Goal: Task Accomplishment & Management: Use online tool/utility

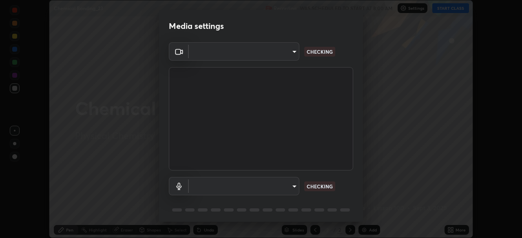
scroll to position [29, 0]
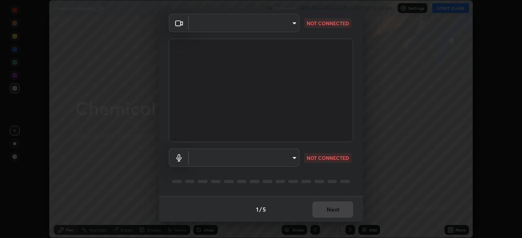
type input "e935e90e6c1ab5daa0dcc92e8481b2929d3357ce8b6dafce0a80e6d5474c7f03"
type input "c6b3c6d5c3a731f4ec6c3b5194e87e8aea126488fd752eaf3c94a14112842a4e"
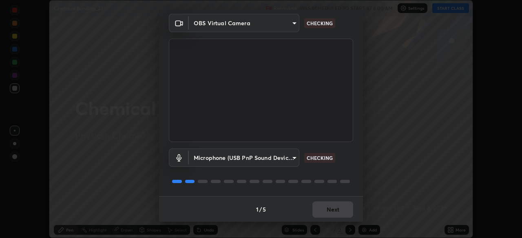
click at [331, 213] on div "1 / 5 Next" at bounding box center [261, 209] width 204 height 26
click at [328, 213] on div "1 / 5 Next" at bounding box center [261, 209] width 204 height 26
click at [331, 211] on div "1 / 5 Next" at bounding box center [261, 209] width 204 height 26
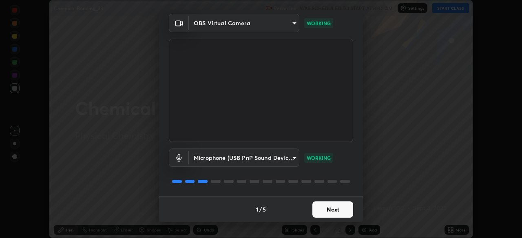
click at [324, 210] on button "Next" at bounding box center [332, 210] width 41 height 16
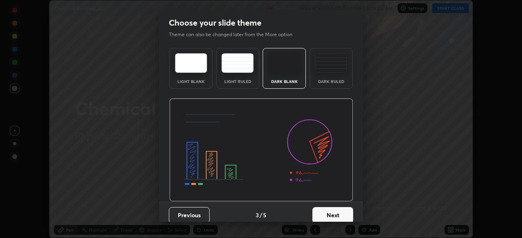
click at [325, 216] on button "Next" at bounding box center [332, 215] width 41 height 16
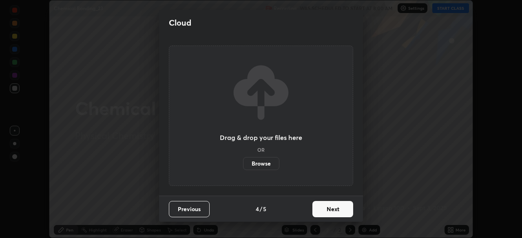
click at [328, 211] on button "Next" at bounding box center [332, 209] width 41 height 16
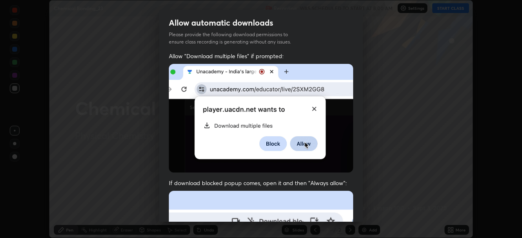
click at [174, 139] on img at bounding box center [261, 118] width 184 height 109
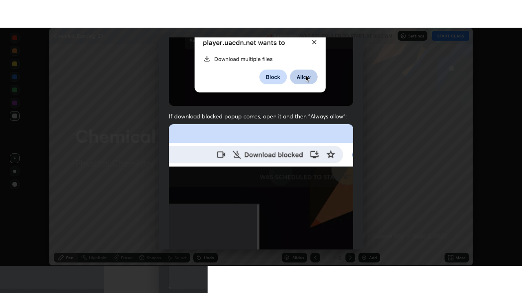
scroll to position [195, 0]
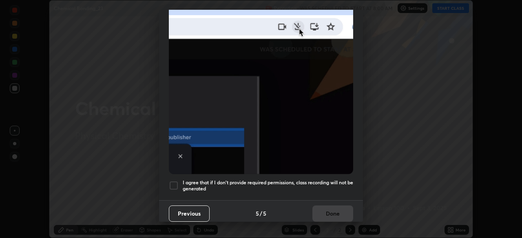
click at [172, 183] on div at bounding box center [174, 186] width 10 height 10
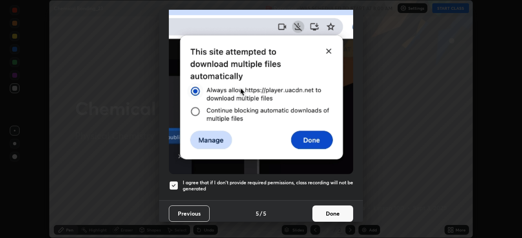
click at [335, 212] on button "Done" at bounding box center [332, 214] width 41 height 16
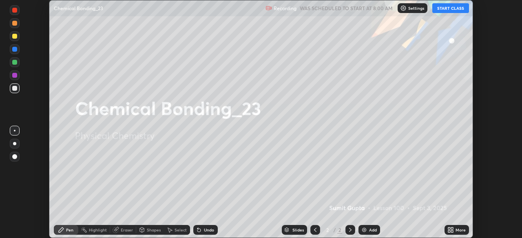
click at [456, 6] on button "START CLASS" at bounding box center [450, 8] width 37 height 10
click at [451, 232] on icon at bounding box center [452, 232] width 2 height 2
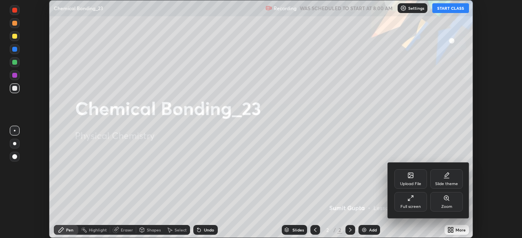
click at [416, 205] on div "Full screen" at bounding box center [410, 207] width 20 height 4
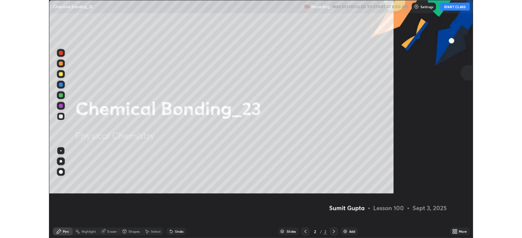
scroll to position [293, 522]
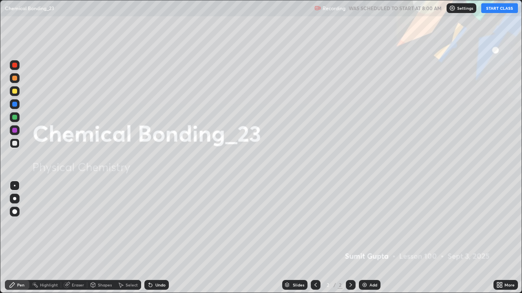
click at [496, 8] on button "START CLASS" at bounding box center [499, 8] width 37 height 10
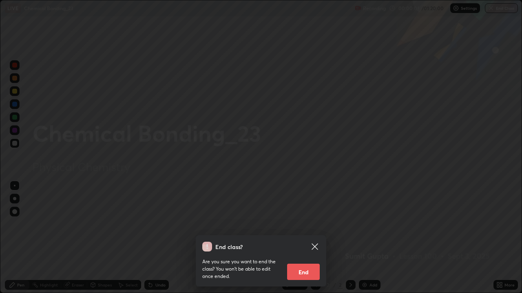
click at [377, 191] on div "End class? Are you sure you want to end the class? You won’t be able to edit on…" at bounding box center [261, 146] width 522 height 293
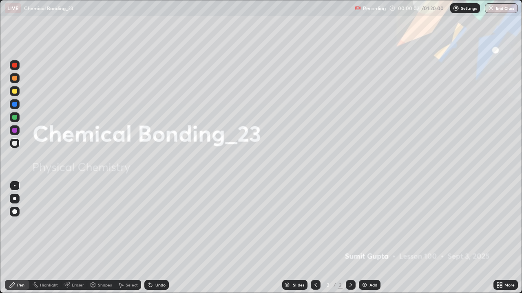
click at [364, 238] on img at bounding box center [364, 285] width 7 height 7
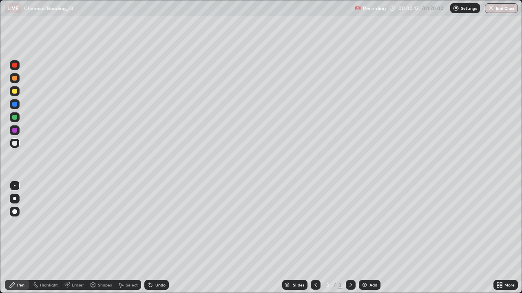
click at [15, 202] on div at bounding box center [15, 199] width 10 height 10
click at [16, 93] on div at bounding box center [14, 91] width 5 height 5
click at [13, 93] on div at bounding box center [14, 91] width 5 height 5
click at [363, 238] on img at bounding box center [364, 285] width 7 height 7
click at [15, 199] on div at bounding box center [14, 198] width 3 height 3
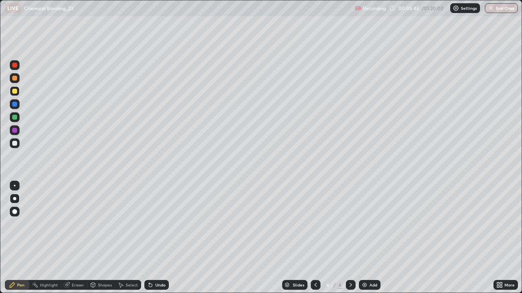
click at [367, 238] on img at bounding box center [364, 285] width 7 height 7
click at [313, 238] on div at bounding box center [315, 285] width 10 height 10
click at [349, 238] on icon at bounding box center [350, 285] width 7 height 7
click at [351, 238] on div at bounding box center [351, 285] width 10 height 10
click at [369, 238] on div "Add" at bounding box center [370, 285] width 22 height 10
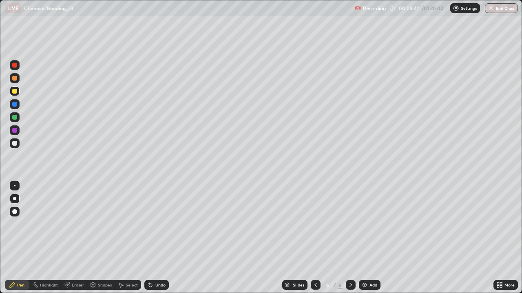
click at [125, 238] on div "Select" at bounding box center [128, 285] width 26 height 10
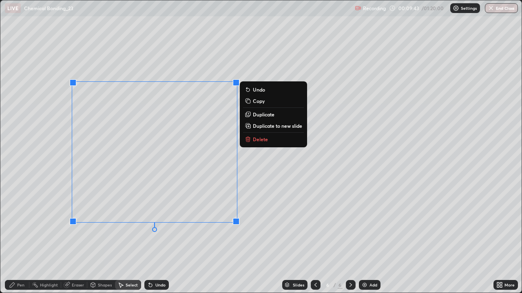
click at [256, 140] on p "Delete" at bounding box center [260, 139] width 15 height 7
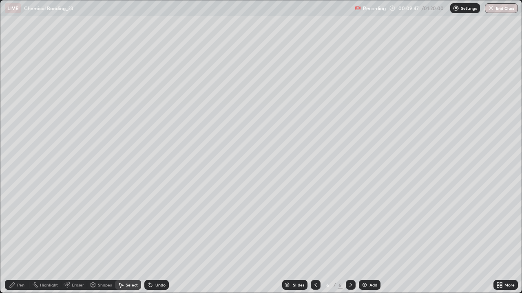
click at [14, 238] on icon at bounding box center [12, 285] width 7 height 7
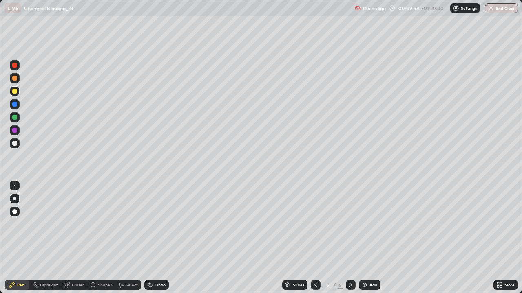
click at [14, 90] on div at bounding box center [14, 91] width 5 height 5
click at [366, 238] on img at bounding box center [364, 285] width 7 height 7
click at [372, 238] on div "Add" at bounding box center [373, 285] width 8 height 4
click at [14, 143] on div at bounding box center [14, 143] width 5 height 5
click at [369, 238] on div "Add" at bounding box center [373, 285] width 8 height 4
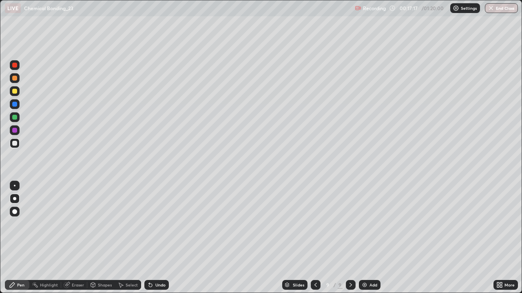
click at [15, 198] on div at bounding box center [14, 198] width 3 height 3
click at [126, 238] on div "Select" at bounding box center [132, 285] width 12 height 4
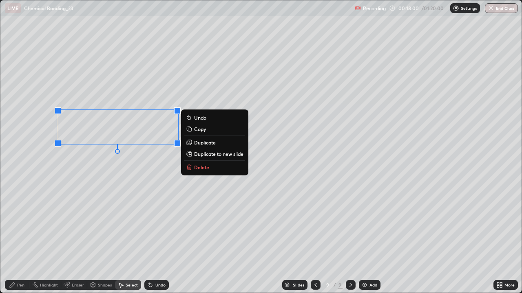
click at [200, 168] on p "Delete" at bounding box center [201, 167] width 15 height 7
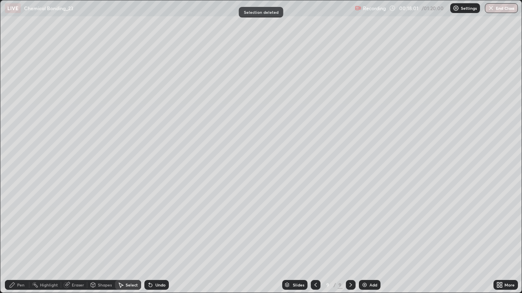
click at [10, 238] on div "Pen" at bounding box center [17, 285] width 24 height 10
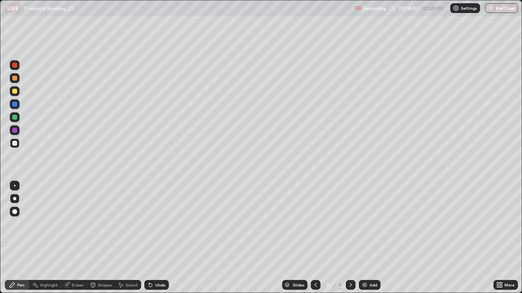
click at [14, 143] on div at bounding box center [14, 143] width 5 height 5
click at [13, 140] on div at bounding box center [15, 144] width 10 height 10
click at [369, 238] on div "Add" at bounding box center [370, 285] width 22 height 10
click at [13, 92] on div at bounding box center [14, 91] width 5 height 5
click at [370, 238] on div "Add" at bounding box center [373, 285] width 8 height 4
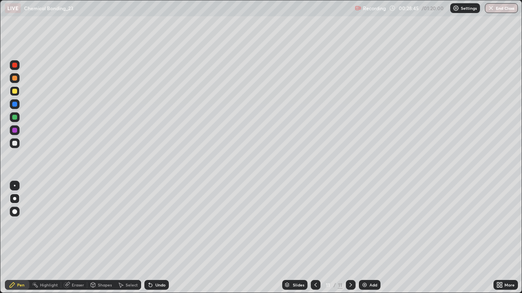
click at [11, 144] on div at bounding box center [15, 144] width 10 height 10
click at [367, 238] on div "Add" at bounding box center [370, 285] width 22 height 10
click at [157, 238] on div "Undo" at bounding box center [156, 285] width 24 height 10
click at [72, 238] on div "Eraser" at bounding box center [74, 285] width 26 height 10
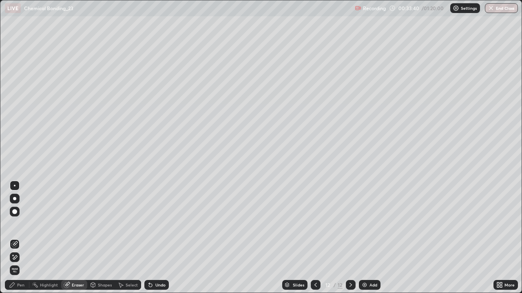
click at [21, 238] on div "Pen" at bounding box center [20, 285] width 7 height 4
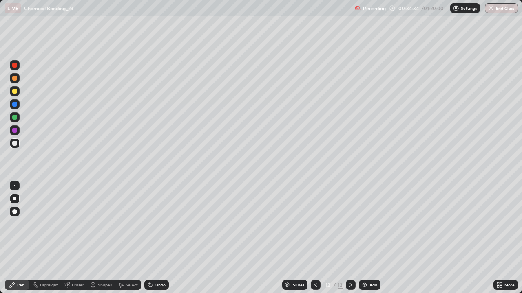
click at [149, 238] on icon at bounding box center [149, 283] width 1 height 1
click at [15, 197] on div at bounding box center [14, 198] width 3 height 3
click at [11, 92] on div at bounding box center [15, 91] width 10 height 10
click at [68, 238] on icon at bounding box center [66, 285] width 5 height 5
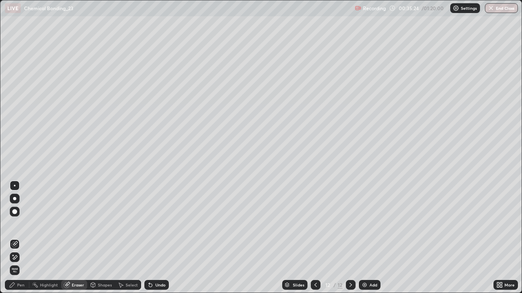
click at [13, 238] on icon at bounding box center [12, 285] width 7 height 7
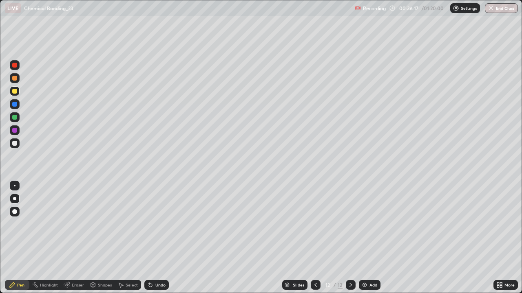
click at [16, 238] on div "Pen" at bounding box center [17, 285] width 24 height 10
click at [13, 200] on div at bounding box center [14, 198] width 3 height 3
click at [15, 130] on div at bounding box center [14, 130] width 5 height 5
click at [15, 145] on div at bounding box center [14, 143] width 5 height 5
click at [15, 199] on div at bounding box center [14, 198] width 3 height 3
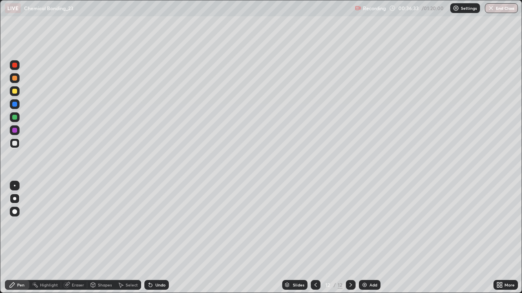
click at [10, 92] on div at bounding box center [15, 91] width 10 height 10
click at [20, 238] on div "Pen" at bounding box center [20, 285] width 7 height 4
click at [14, 197] on div at bounding box center [14, 198] width 3 height 3
click at [365, 238] on img at bounding box center [364, 285] width 7 height 7
click at [157, 238] on div "Undo" at bounding box center [160, 285] width 10 height 4
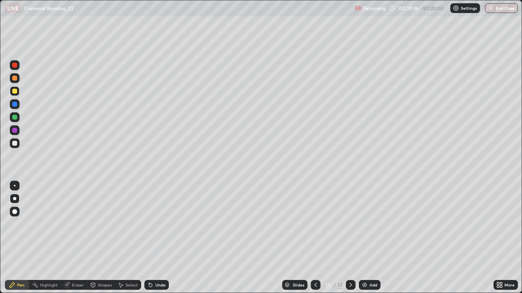
click at [155, 238] on div "Undo" at bounding box center [160, 285] width 10 height 4
click at [12, 195] on div at bounding box center [15, 199] width 10 height 10
click at [13, 91] on div at bounding box center [14, 91] width 5 height 5
click at [15, 198] on div at bounding box center [14, 198] width 3 height 3
click at [156, 238] on div "Undo" at bounding box center [160, 285] width 10 height 4
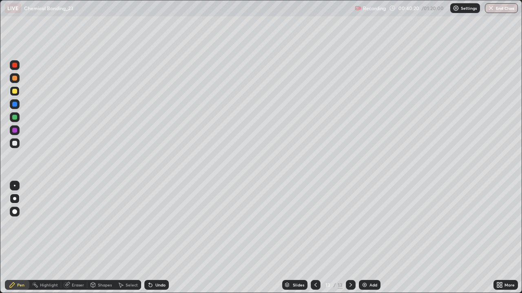
click at [156, 238] on div "Undo" at bounding box center [156, 285] width 24 height 10
click at [159, 238] on div "Undo" at bounding box center [156, 285] width 24 height 10
click at [15, 105] on div at bounding box center [14, 104] width 5 height 5
click at [162, 238] on div "Undo" at bounding box center [156, 285] width 24 height 10
click at [159, 238] on div "Undo" at bounding box center [156, 285] width 24 height 10
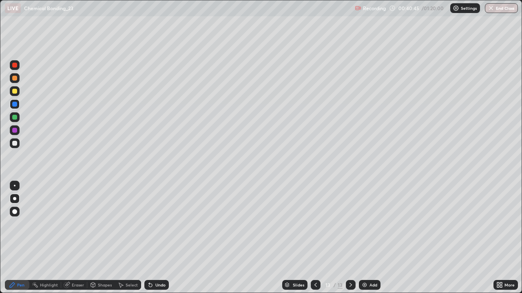
click at [13, 90] on div at bounding box center [14, 91] width 5 height 5
click at [15, 130] on div at bounding box center [14, 130] width 5 height 5
click at [369, 238] on div "Add" at bounding box center [373, 285] width 8 height 4
click at [14, 90] on div at bounding box center [14, 91] width 5 height 5
click at [15, 143] on div at bounding box center [14, 143] width 5 height 5
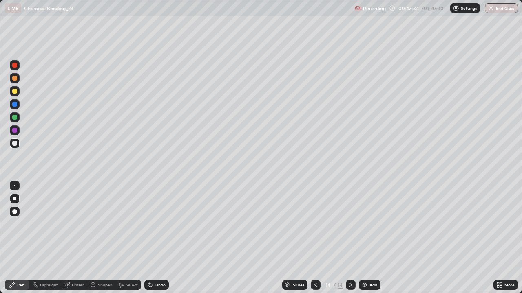
click at [315, 238] on div at bounding box center [315, 285] width 10 height 16
click at [350, 238] on icon at bounding box center [350, 285] width 7 height 7
click at [15, 93] on div at bounding box center [14, 91] width 5 height 5
click at [368, 238] on div "Add" at bounding box center [370, 285] width 22 height 10
click at [11, 143] on div at bounding box center [15, 144] width 10 height 10
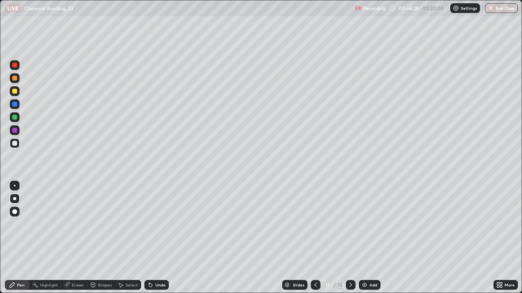
click at [15, 199] on div at bounding box center [14, 198] width 3 height 3
click at [315, 238] on icon at bounding box center [315, 285] width 7 height 7
click at [348, 238] on icon at bounding box center [350, 285] width 7 height 7
click at [14, 117] on div at bounding box center [14, 117] width 5 height 5
click at [161, 238] on div "Undo" at bounding box center [160, 285] width 10 height 4
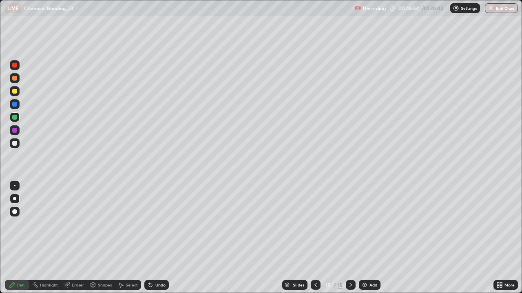
click at [368, 238] on div "Add" at bounding box center [370, 285] width 22 height 10
click at [13, 80] on div at bounding box center [14, 78] width 5 height 5
click at [15, 144] on div at bounding box center [14, 143] width 5 height 5
click at [15, 104] on div at bounding box center [14, 104] width 5 height 5
click at [13, 117] on div at bounding box center [14, 117] width 5 height 5
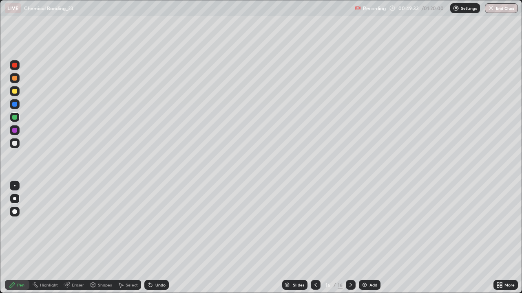
click at [18, 144] on div at bounding box center [15, 144] width 10 height 10
click at [10, 117] on div at bounding box center [15, 117] width 10 height 10
click at [159, 238] on div "Undo" at bounding box center [155, 285] width 28 height 16
click at [163, 238] on div "Undo" at bounding box center [155, 285] width 28 height 16
click at [160, 238] on div "Undo" at bounding box center [160, 285] width 10 height 4
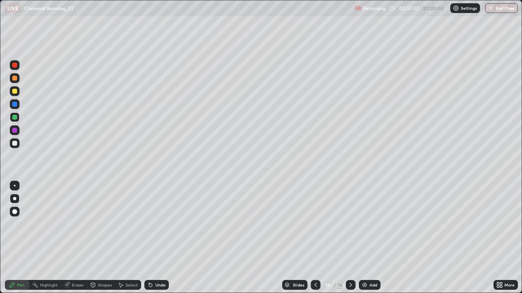
click at [15, 91] on div at bounding box center [14, 91] width 5 height 5
click at [369, 238] on div "Add" at bounding box center [370, 285] width 22 height 10
click at [11, 140] on div at bounding box center [15, 144] width 10 height 10
click at [13, 92] on div at bounding box center [14, 91] width 5 height 5
click at [14, 143] on div at bounding box center [14, 143] width 5 height 5
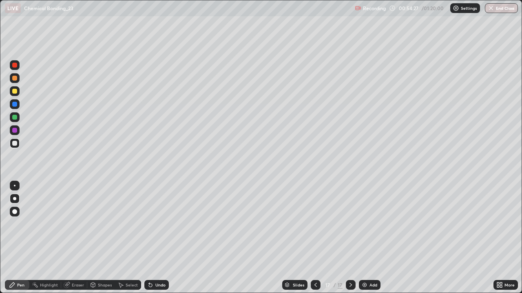
click at [154, 238] on div "Undo" at bounding box center [156, 285] width 24 height 10
click at [14, 91] on div at bounding box center [14, 91] width 5 height 5
click at [316, 238] on icon at bounding box center [315, 285] width 7 height 7
click at [353, 238] on icon at bounding box center [350, 285] width 7 height 7
click at [371, 238] on div "Add" at bounding box center [370, 285] width 22 height 10
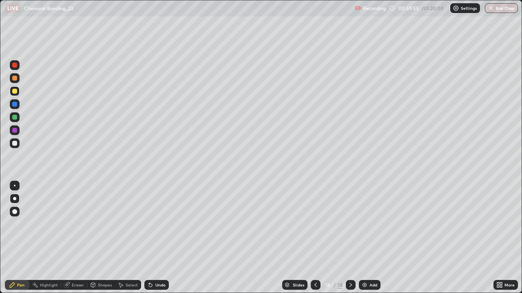
click at [369, 238] on div "Add" at bounding box center [370, 285] width 22 height 10
click at [18, 91] on div at bounding box center [15, 91] width 10 height 10
click at [15, 143] on div at bounding box center [14, 143] width 5 height 5
click at [14, 143] on div at bounding box center [14, 143] width 5 height 5
click at [153, 238] on div "Undo" at bounding box center [156, 285] width 24 height 10
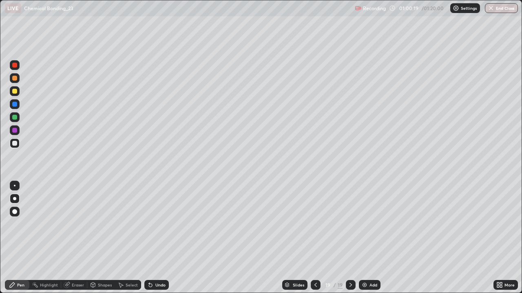
click at [14, 116] on div at bounding box center [14, 117] width 5 height 5
click at [14, 143] on div at bounding box center [14, 143] width 5 height 5
click at [152, 238] on icon at bounding box center [150, 285] width 7 height 7
click at [13, 92] on div at bounding box center [14, 91] width 5 height 5
click at [15, 141] on div at bounding box center [14, 143] width 5 height 5
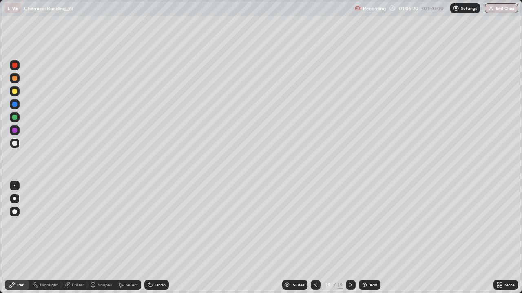
click at [16, 91] on div at bounding box center [14, 91] width 5 height 5
click at [15, 144] on div at bounding box center [14, 143] width 5 height 5
click at [368, 238] on div "Add" at bounding box center [370, 285] width 22 height 10
click at [15, 92] on div at bounding box center [14, 91] width 5 height 5
click at [15, 143] on div at bounding box center [14, 143] width 5 height 5
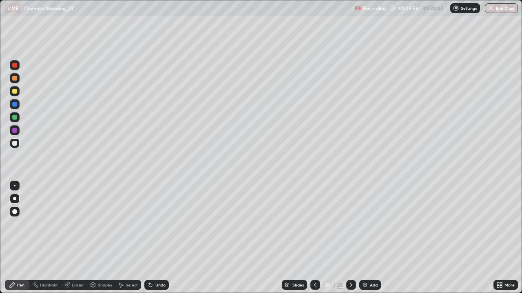
click at [16, 144] on div at bounding box center [14, 143] width 5 height 5
click at [15, 117] on div at bounding box center [14, 117] width 5 height 5
click at [14, 134] on div at bounding box center [15, 131] width 10 height 10
click at [10, 144] on div at bounding box center [15, 144] width 10 height 10
click at [15, 90] on div at bounding box center [14, 91] width 5 height 5
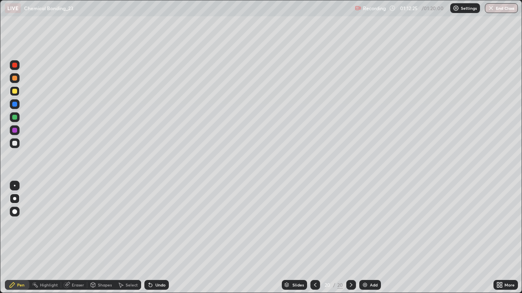
click at [156, 238] on div "Undo" at bounding box center [160, 285] width 10 height 4
click at [499, 9] on button "End Class" at bounding box center [501, 8] width 32 height 10
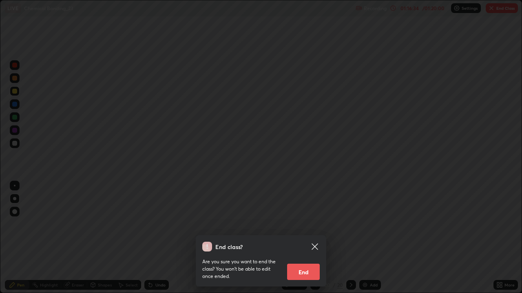
click at [290, 238] on button "End" at bounding box center [303, 272] width 33 height 16
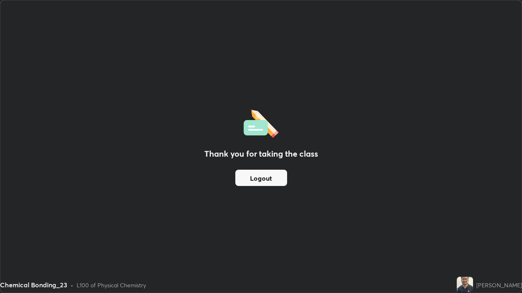
click at [295, 238] on div "Thank you for taking the class Logout" at bounding box center [260, 146] width 521 height 293
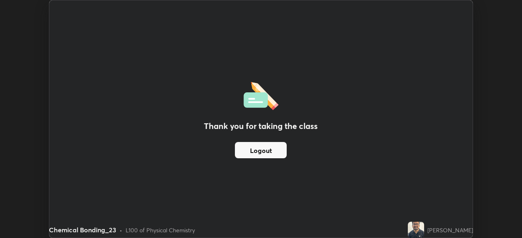
scroll to position [40509, 40226]
